Goal: Task Accomplishment & Management: Use online tool/utility

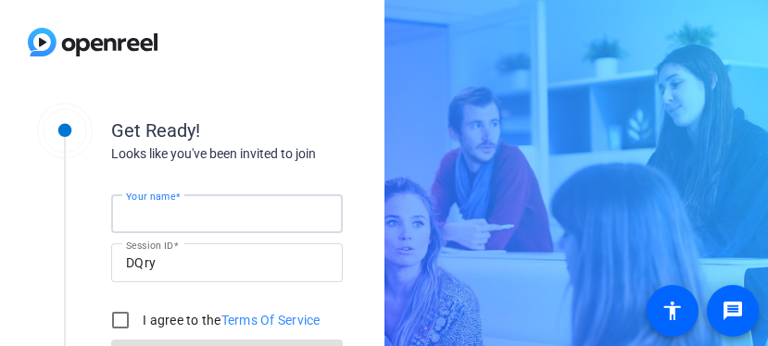
click at [209, 204] on input "Your name" at bounding box center [227, 214] width 202 height 22
click at [237, 206] on input "Your name" at bounding box center [227, 214] width 202 height 22
type input "[PERSON_NAME]"
click at [121, 318] on input "I agree to the Terms Of Service" at bounding box center [120, 320] width 37 height 37
checkbox input "true"
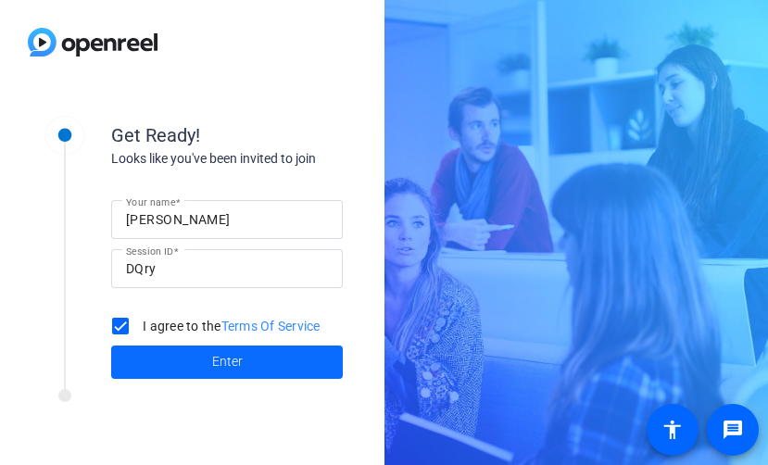
click at [256, 345] on span at bounding box center [226, 362] width 231 height 44
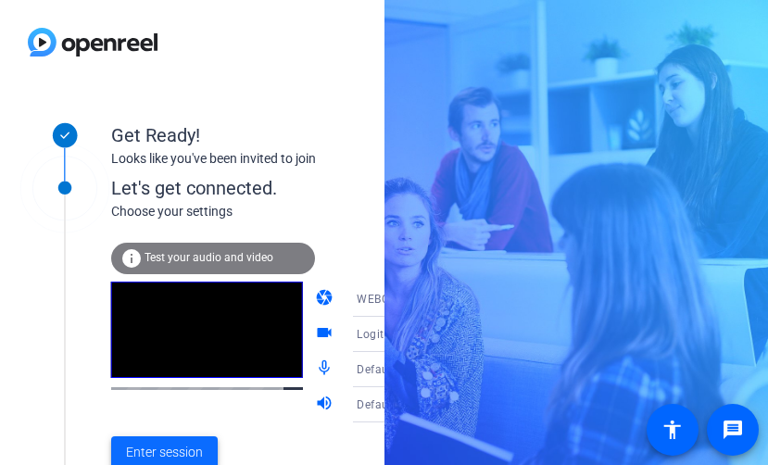
click at [188, 345] on span "Enter session" at bounding box center [164, 452] width 77 height 19
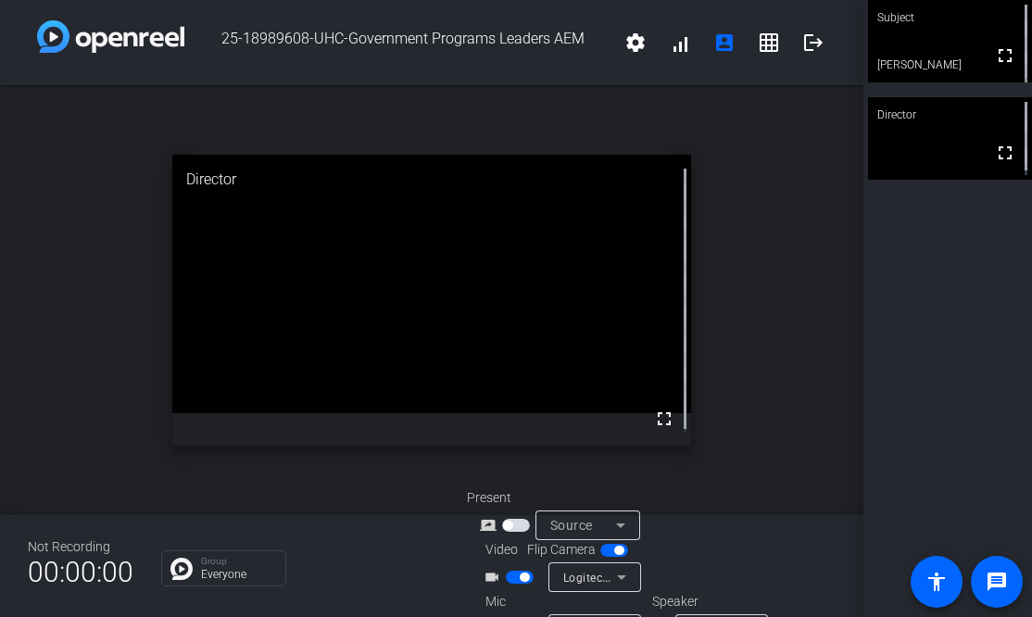
click at [767, 259] on div "open_in_new Director fullscreen" at bounding box center [431, 300] width 863 height 430
click at [767, 345] on div "open_in_new Director fullscreen" at bounding box center [431, 300] width 863 height 430
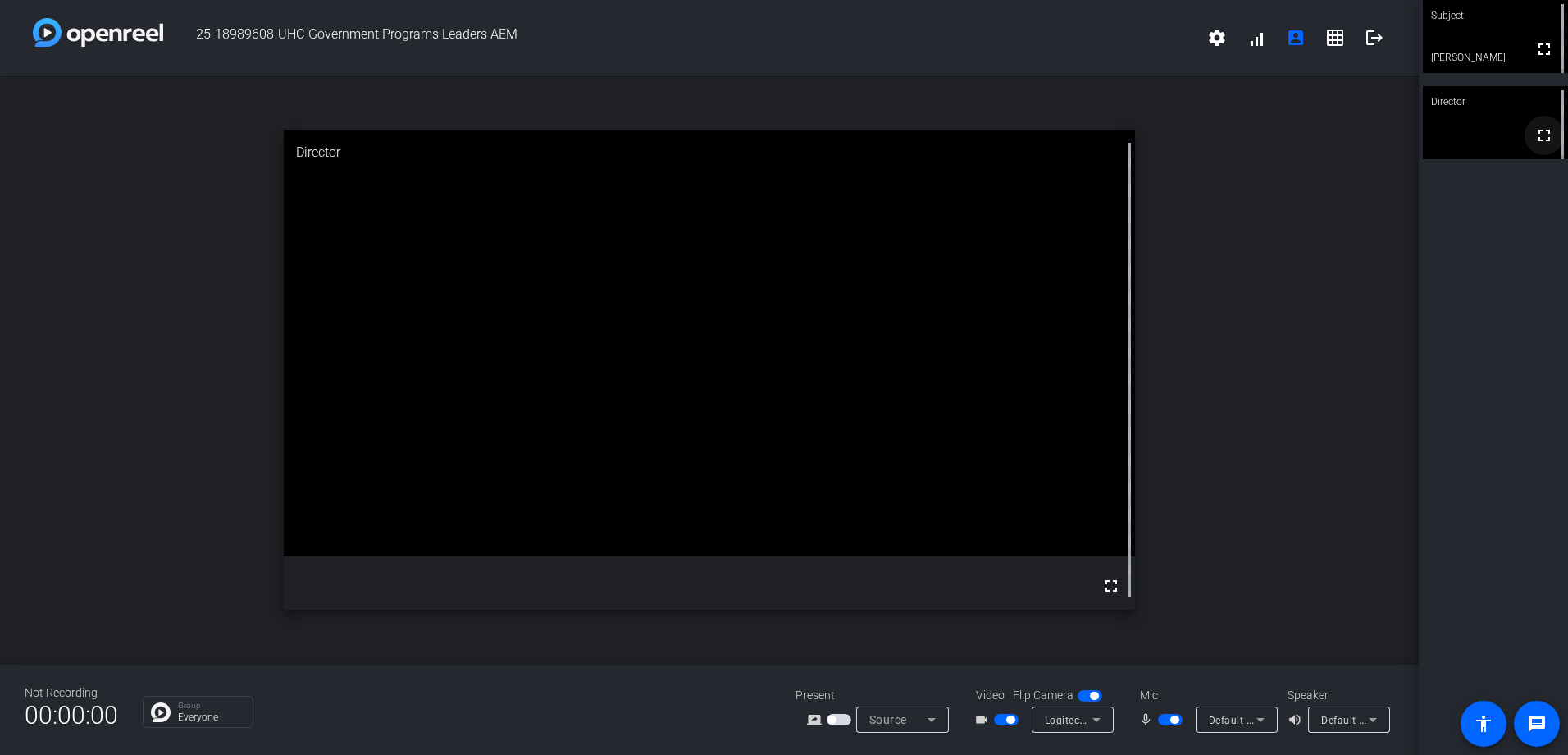
drag, startPoint x: 1540, startPoint y: 50, endPoint x: 1542, endPoint y: 138, distance: 88.0
click at [679, 50] on mat-icon "fullscreen" at bounding box center [1545, 49] width 19 height 19
